Goal: Register for event/course

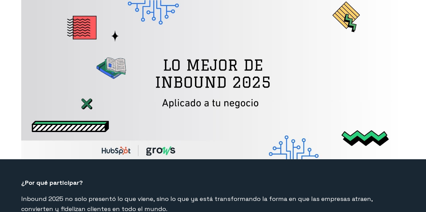
select select "MX"
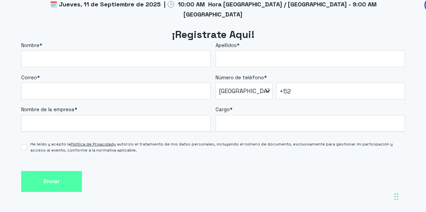
scroll to position [578, 0]
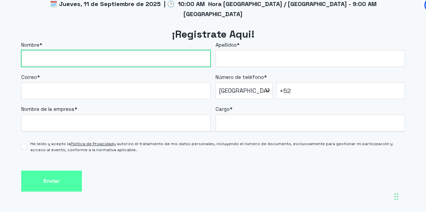
click at [163, 50] on input "Nombre *" at bounding box center [115, 58] width 189 height 17
type input "[PERSON_NAME]"
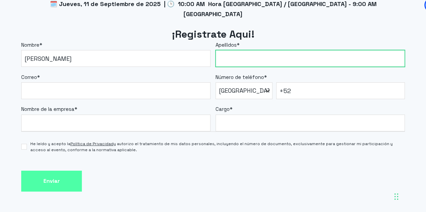
type input "[PERSON_NAME]"
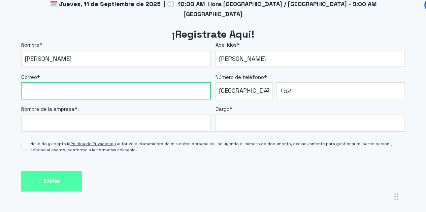
click at [97, 82] on input "Correo *" at bounding box center [115, 90] width 189 height 17
type input "[PERSON_NAME][EMAIL_ADDRESS][PERSON_NAME][DOMAIN_NAME]"
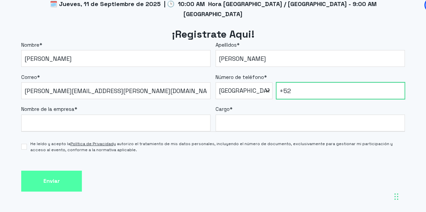
click at [291, 82] on input "+52" at bounding box center [340, 90] width 129 height 17
type input "[PHONE_NUMBER]"
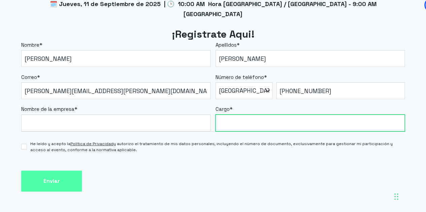
click at [255, 119] on input "Cargo *" at bounding box center [309, 123] width 189 height 17
type input "c"
type input "CRM"
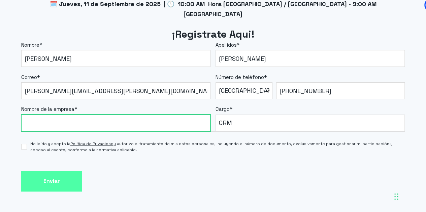
click at [193, 115] on input "Nombre de la empresa *" at bounding box center [115, 123] width 189 height 17
type input "Steren"
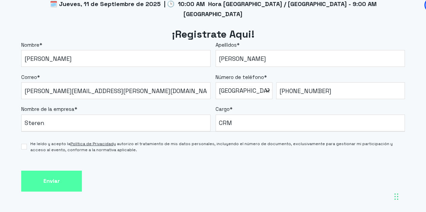
click at [18, 136] on div "🗓️ Jueves, 11 de Septiembre de 2025 | 🕒 10:00 AM Hora [GEOGRAPHIC_DATA] / [GEOG…" at bounding box center [213, 97] width 426 height 236
click at [22, 144] on input "He leído y acepto la Política de Privacidad y autorizo el tratamiento de mis da…" at bounding box center [23, 147] width 5 height 6
checkbox input "true"
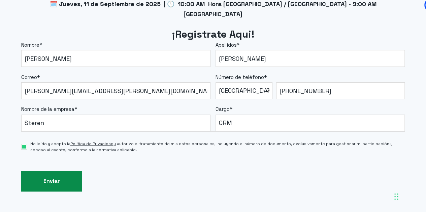
click at [51, 171] on input "Enviar" at bounding box center [51, 181] width 61 height 21
